Goal: Information Seeking & Learning: Check status

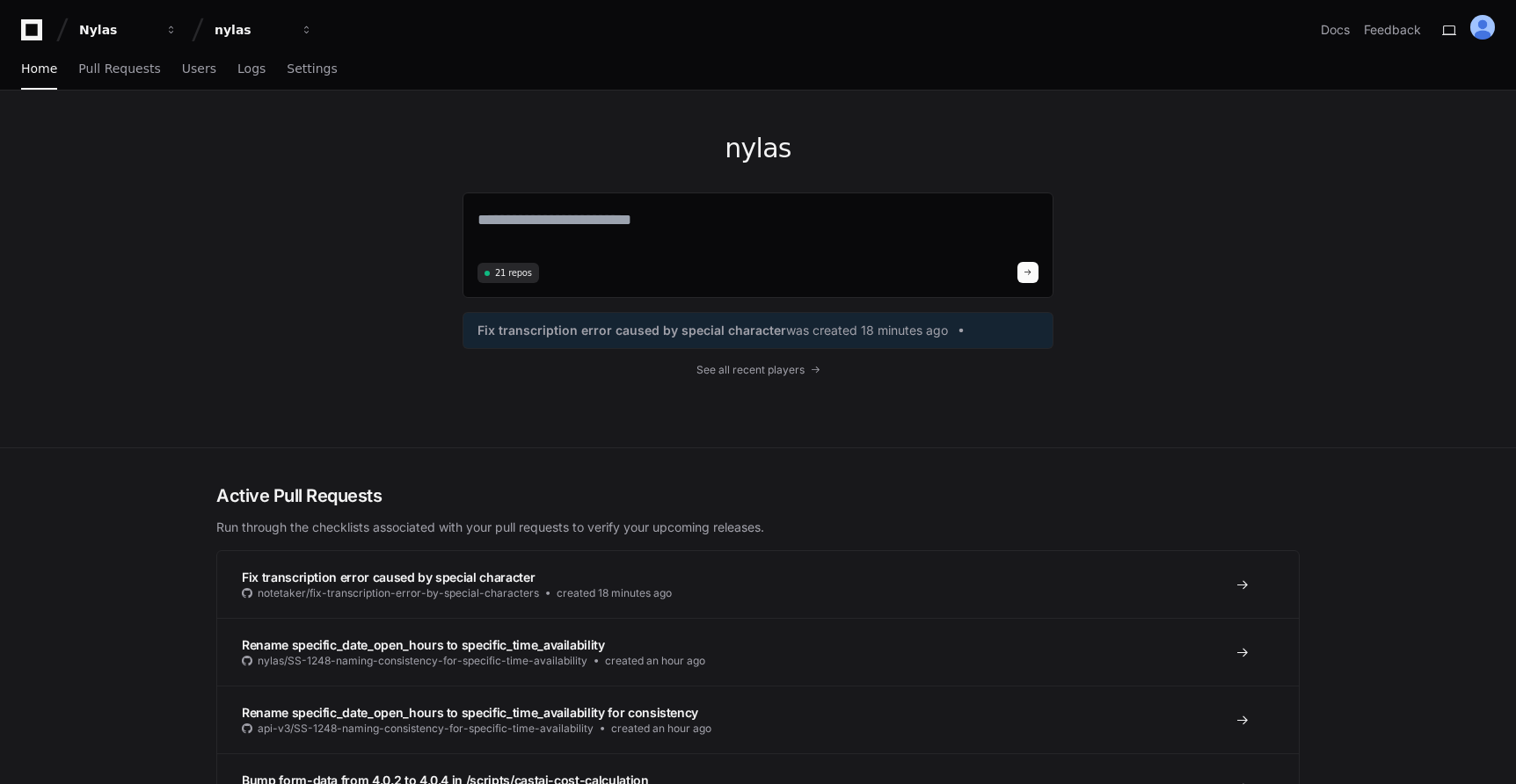
click at [741, 320] on div "Fix transcription error caused by special character was created 18 minutes ago" at bounding box center [758, 330] width 591 height 37
click at [739, 367] on span "See all recent players" at bounding box center [750, 370] width 108 height 14
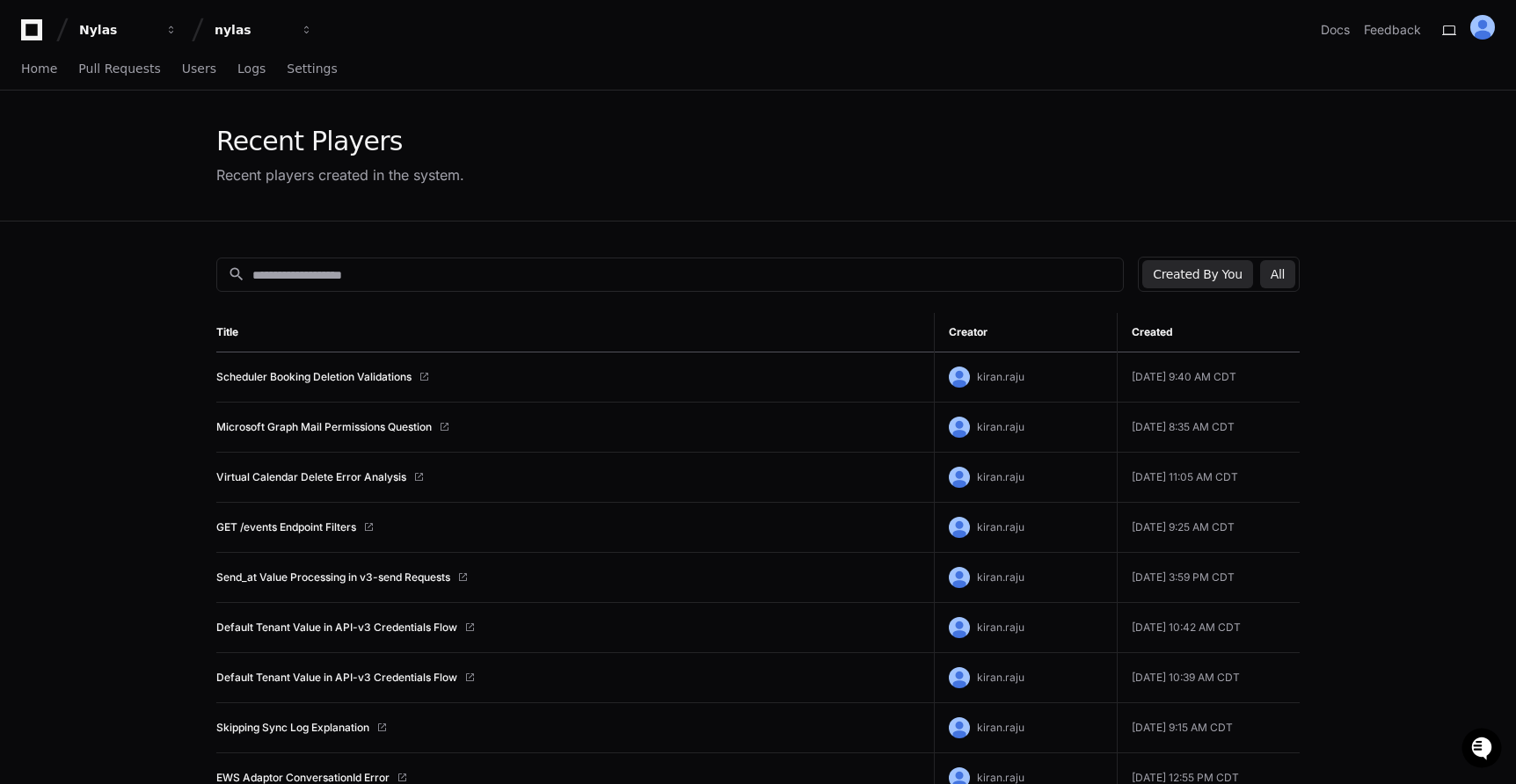
click at [1282, 274] on button "All" at bounding box center [1277, 274] width 35 height 28
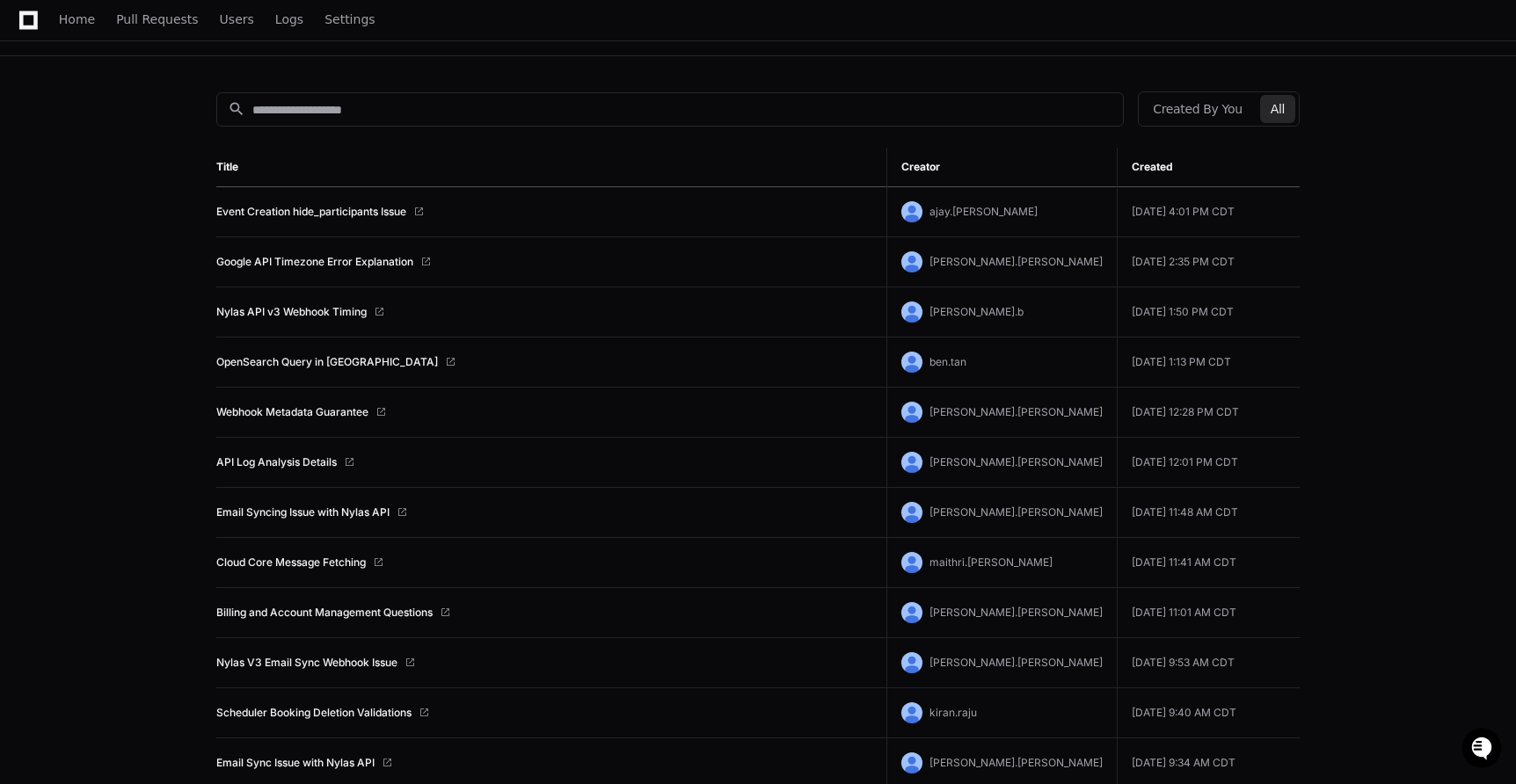
scroll to position [117, 0]
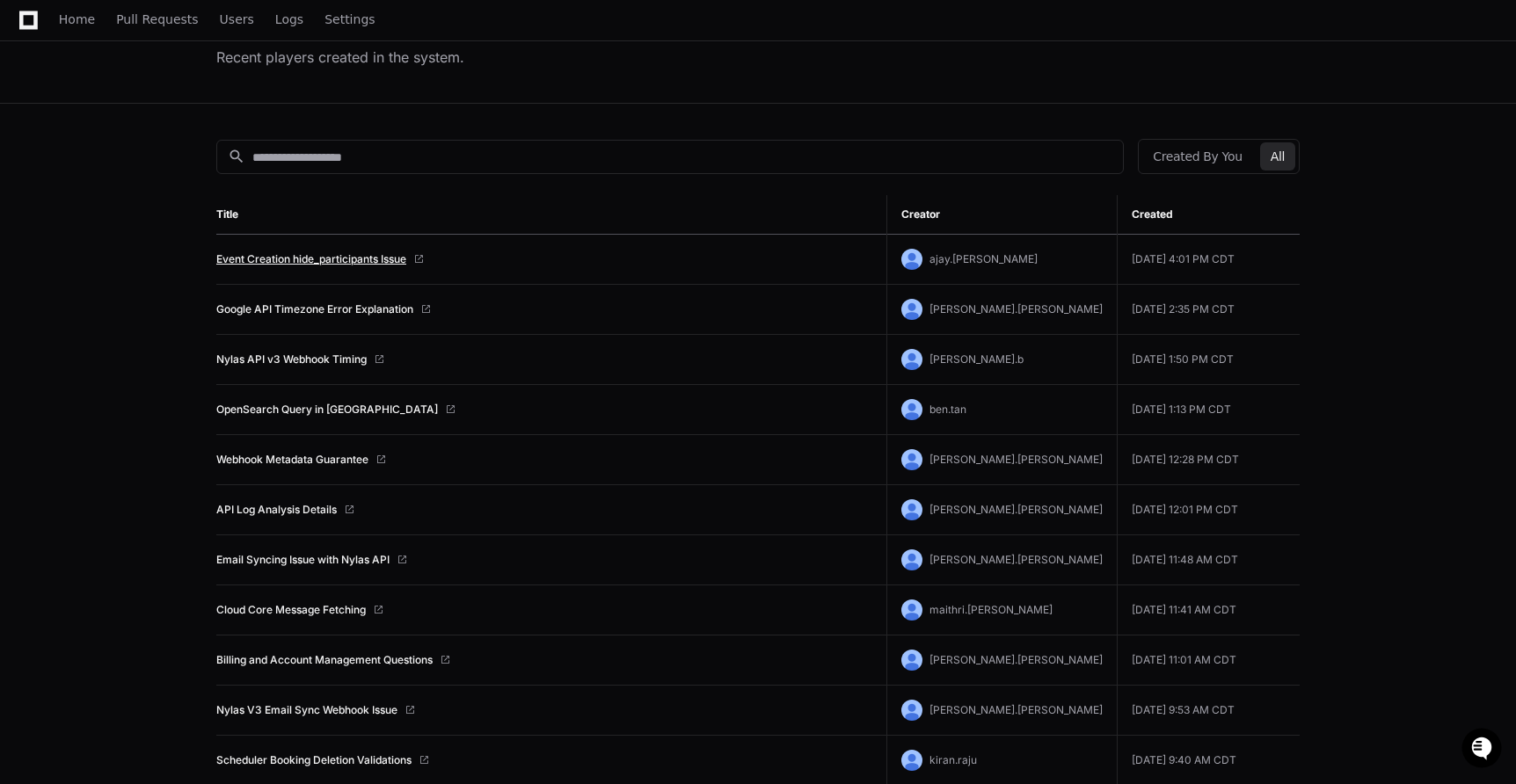
click at [356, 258] on link "Event Creation hide_participants Issue" at bounding box center [311, 259] width 190 height 14
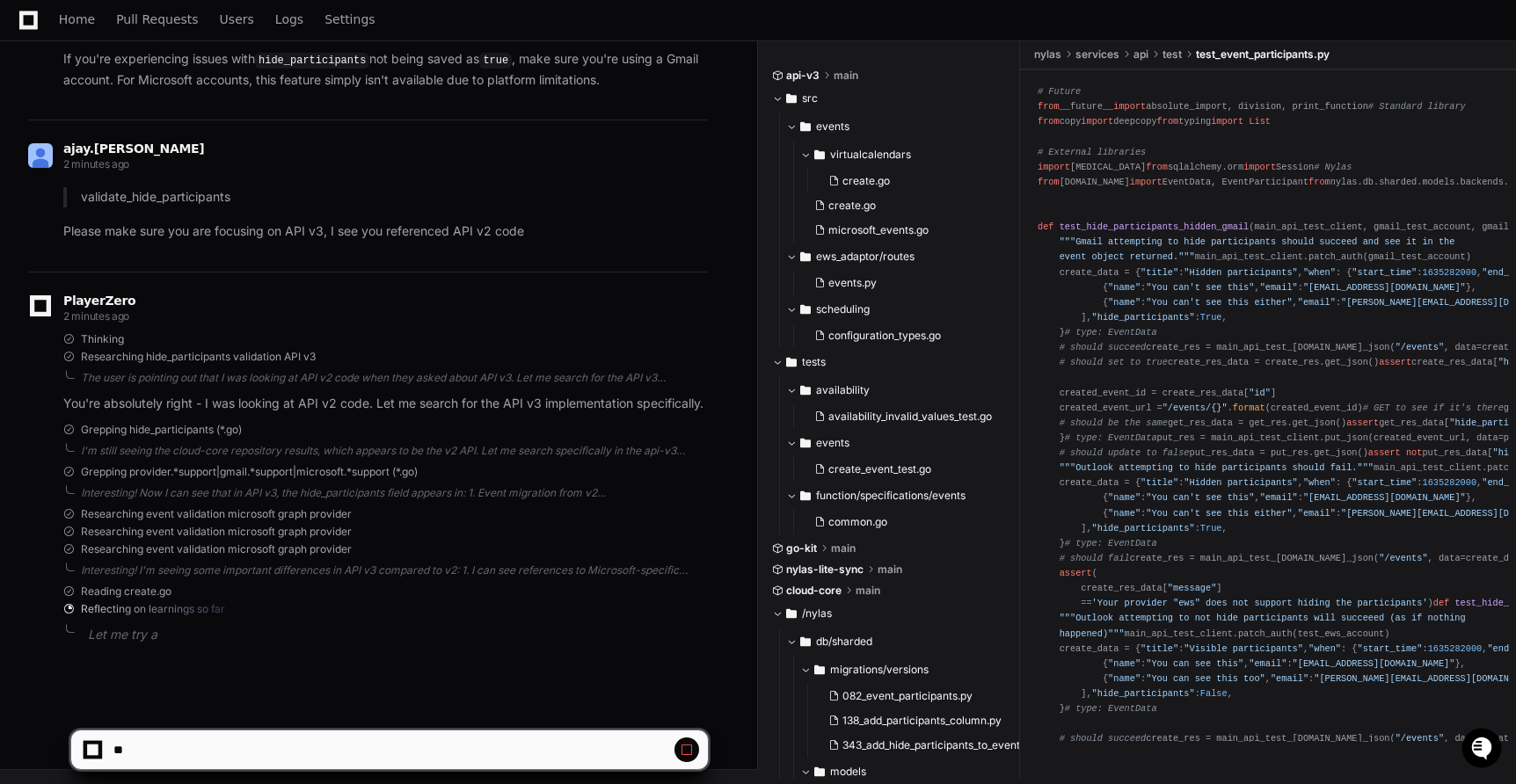
scroll to position [3334, 0]
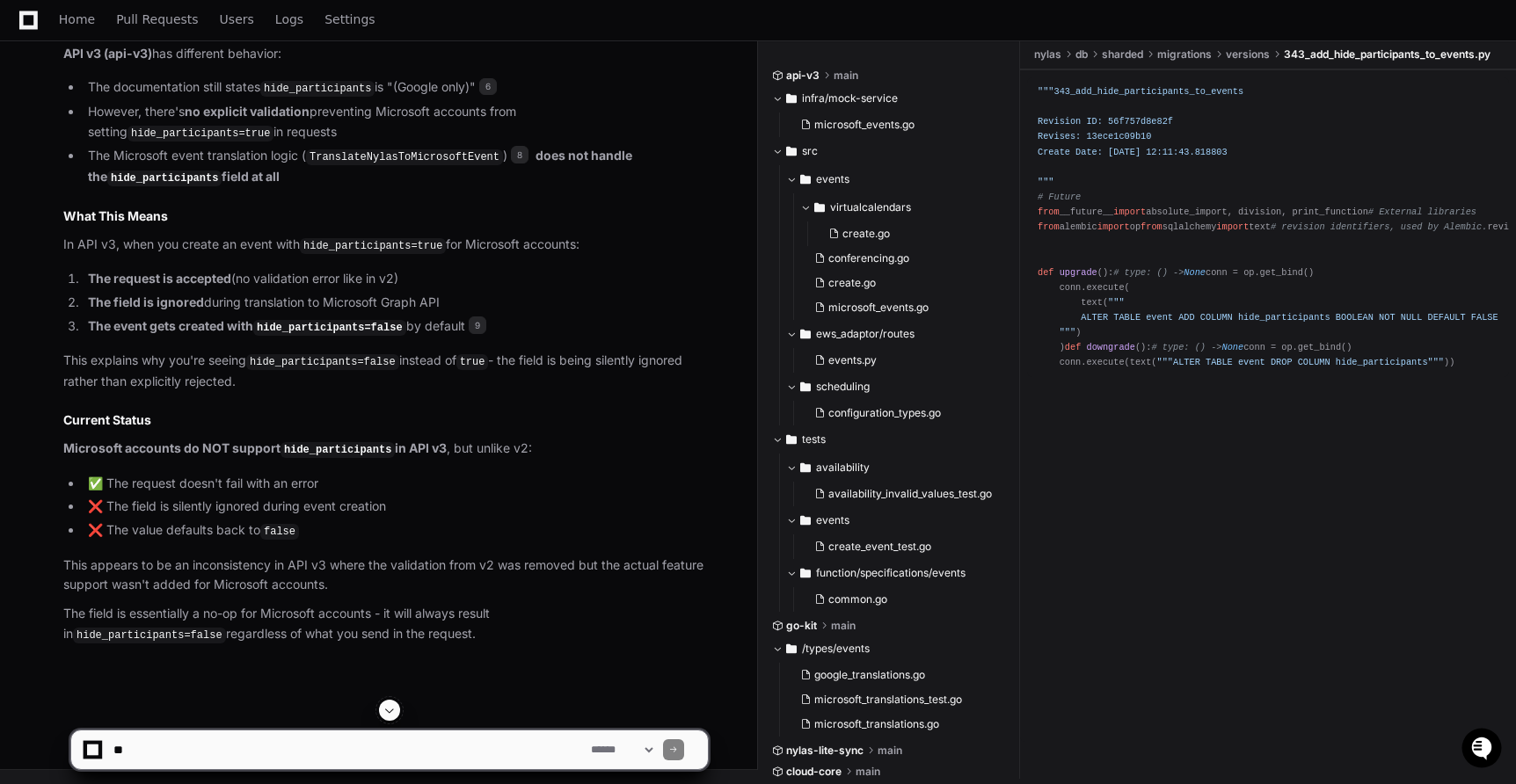
scroll to position [4373, 0]
